Goal: Task Accomplishment & Management: Use online tool/utility

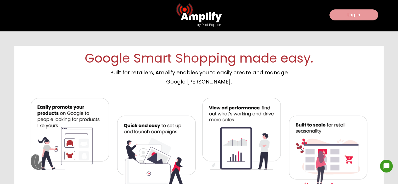
click at [349, 16] on button "Log in" at bounding box center [354, 14] width 49 height 11
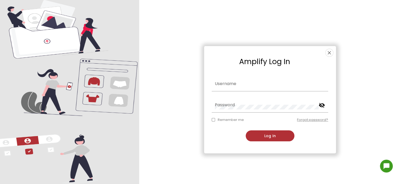
type input "balaji"
click at [232, 85] on input "Username" at bounding box center [270, 86] width 110 height 5
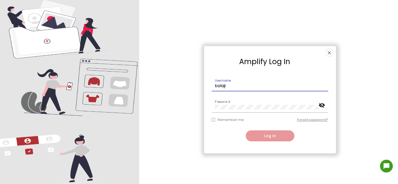
click at [265, 137] on button "Log In" at bounding box center [270, 135] width 49 height 11
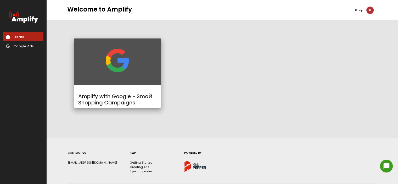
click at [132, 74] on div at bounding box center [117, 62] width 79 height 39
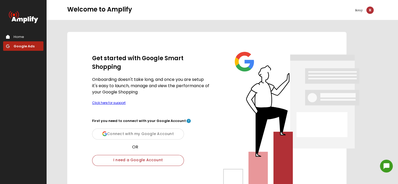
click at [123, 70] on div "Get started with Google Smart Shopping" at bounding box center [151, 62] width 118 height 17
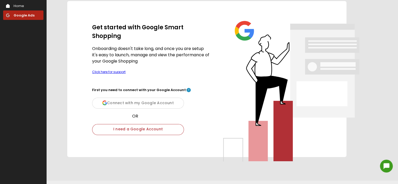
scroll to position [30, 0]
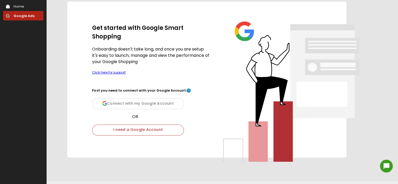
click at [150, 132] on div "I need a Google Account" at bounding box center [138, 130] width 92 height 11
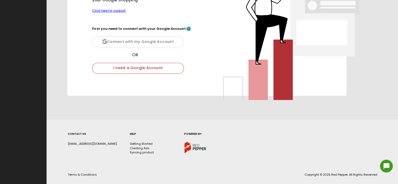
scroll to position [0, 0]
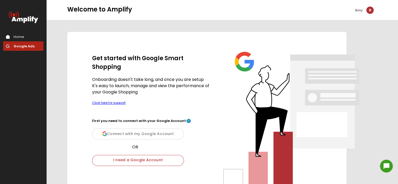
click at [20, 38] on div "Home" at bounding box center [19, 36] width 10 height 5
